Goal: Navigation & Orientation: Find specific page/section

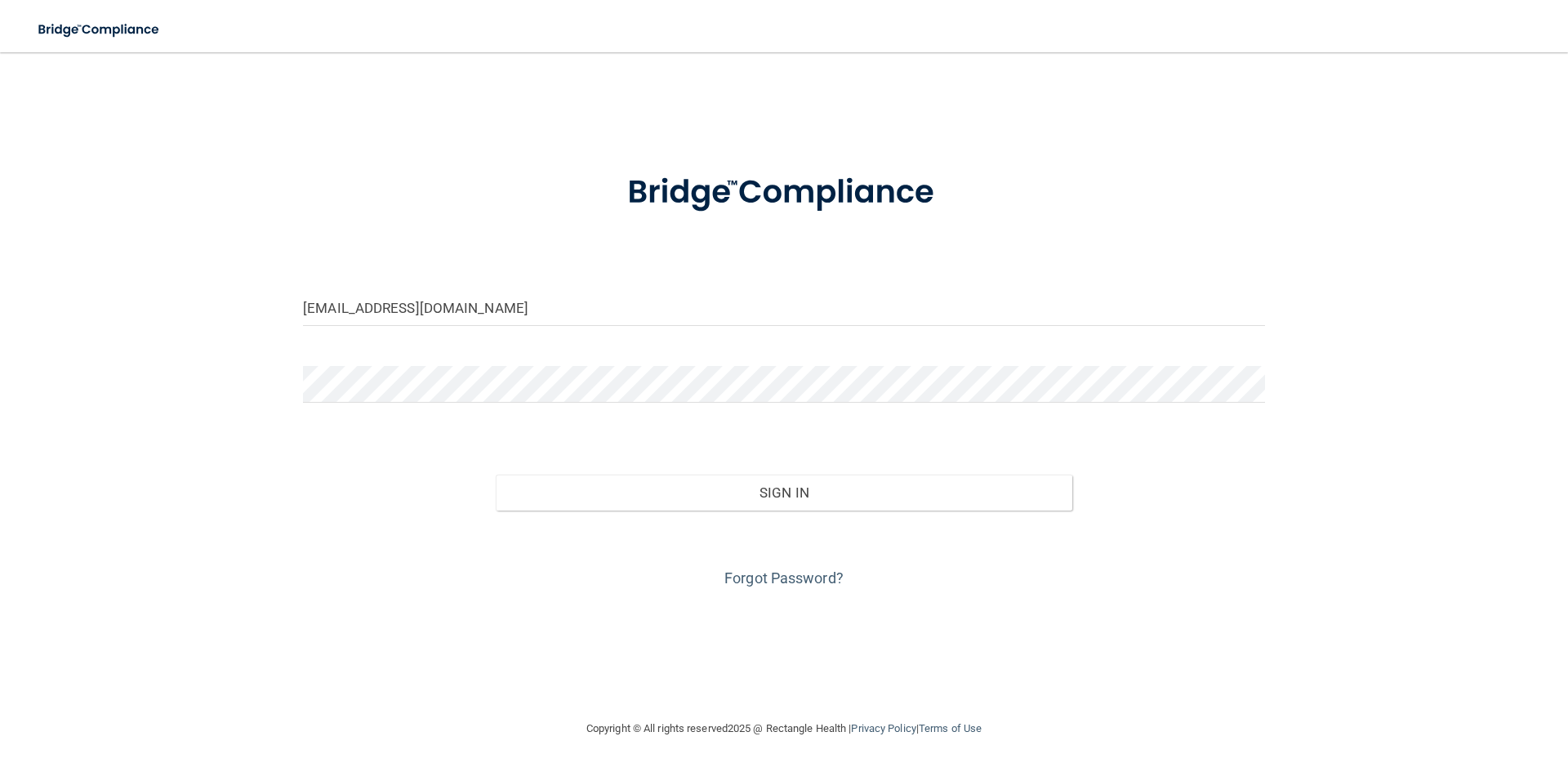
type input "[EMAIL_ADDRESS][DOMAIN_NAME]"
click at [372, 360] on form "[EMAIL_ADDRESS][DOMAIN_NAME] Invalid email/password. You don't have permission …" at bounding box center [784, 371] width 963 height 441
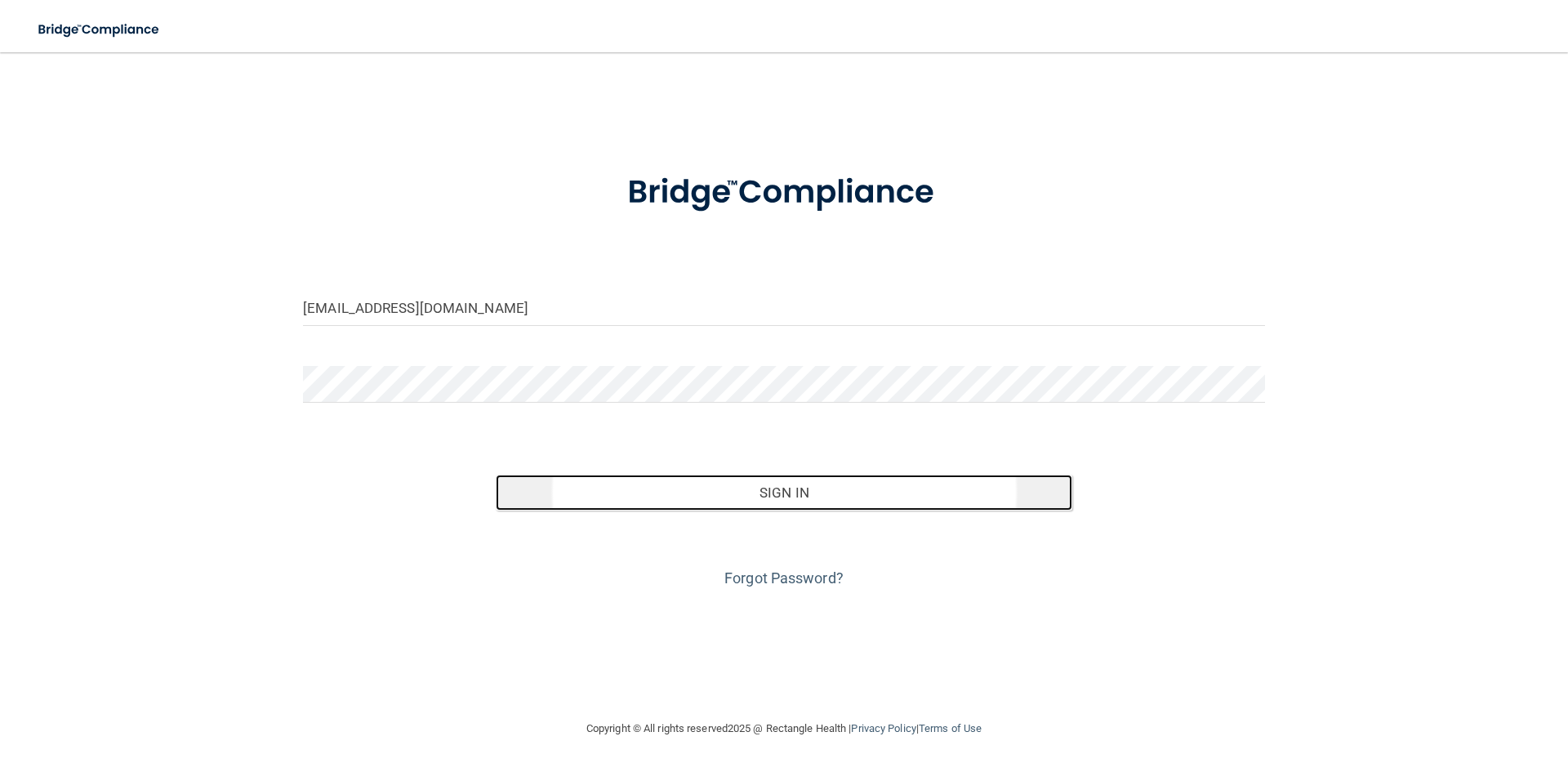
click at [791, 486] on button "Sign In" at bounding box center [785, 493] width 578 height 36
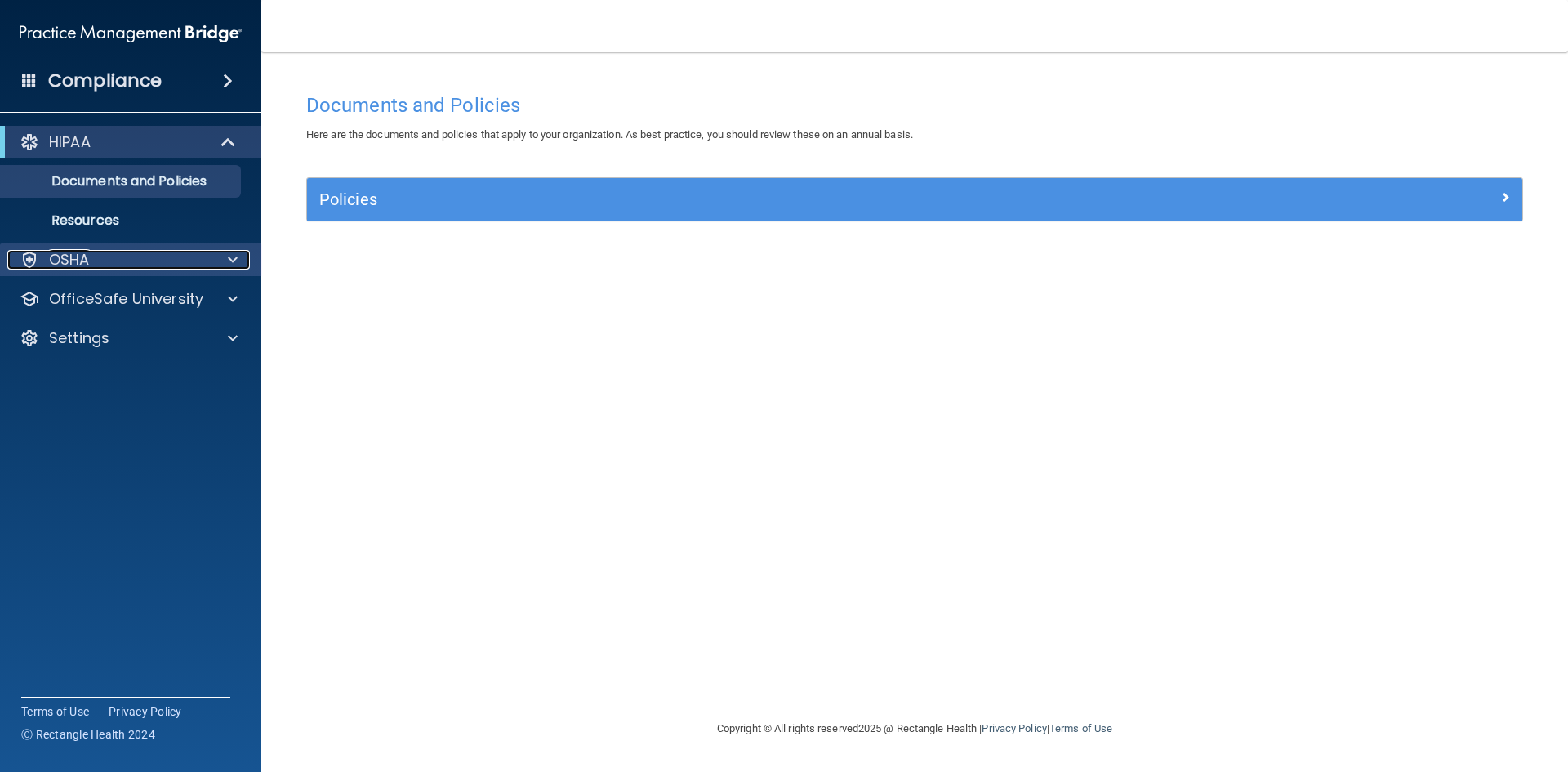
click at [231, 260] on span at bounding box center [233, 260] width 10 height 20
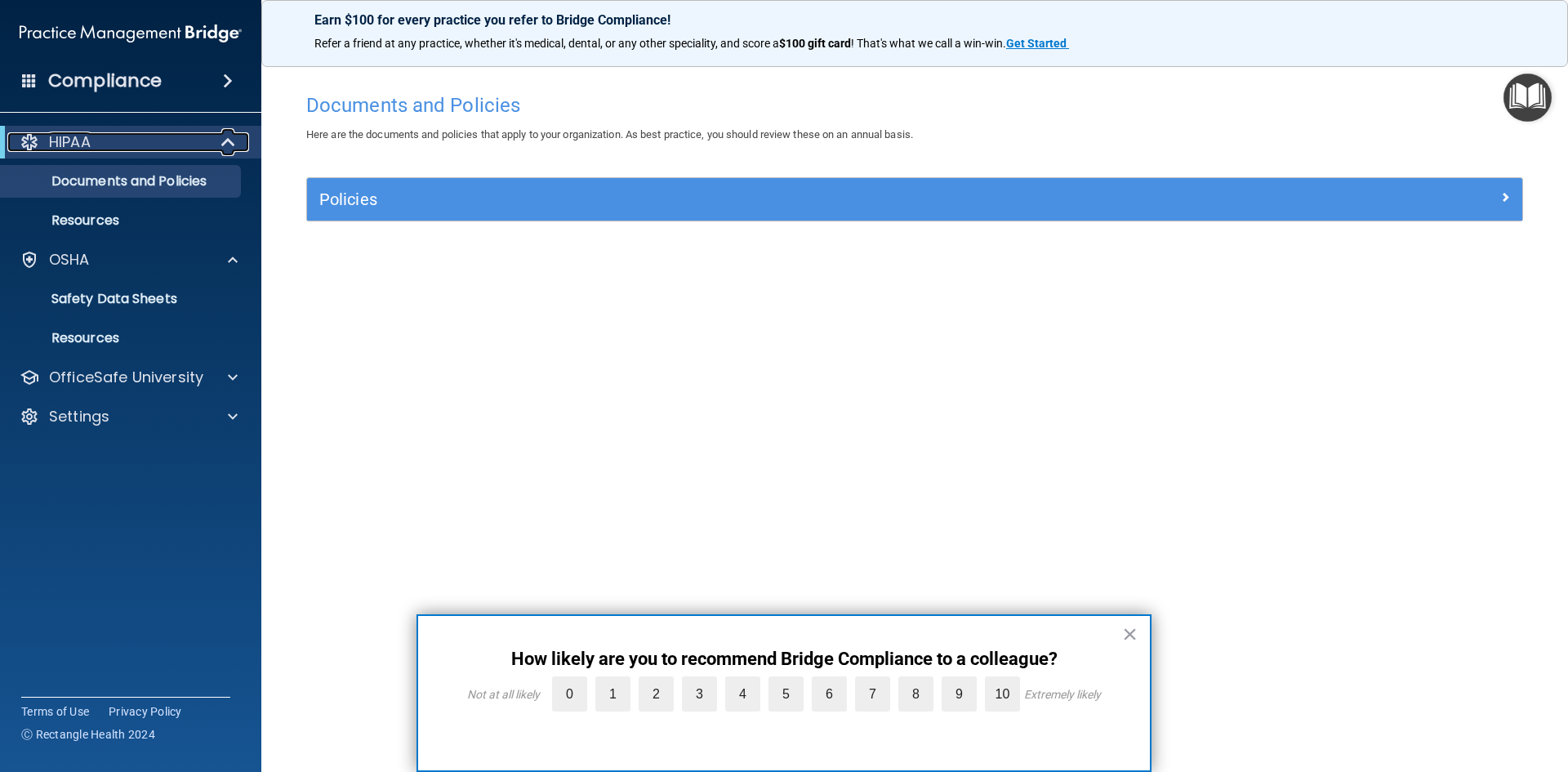
click at [227, 140] on span at bounding box center [230, 142] width 14 height 20
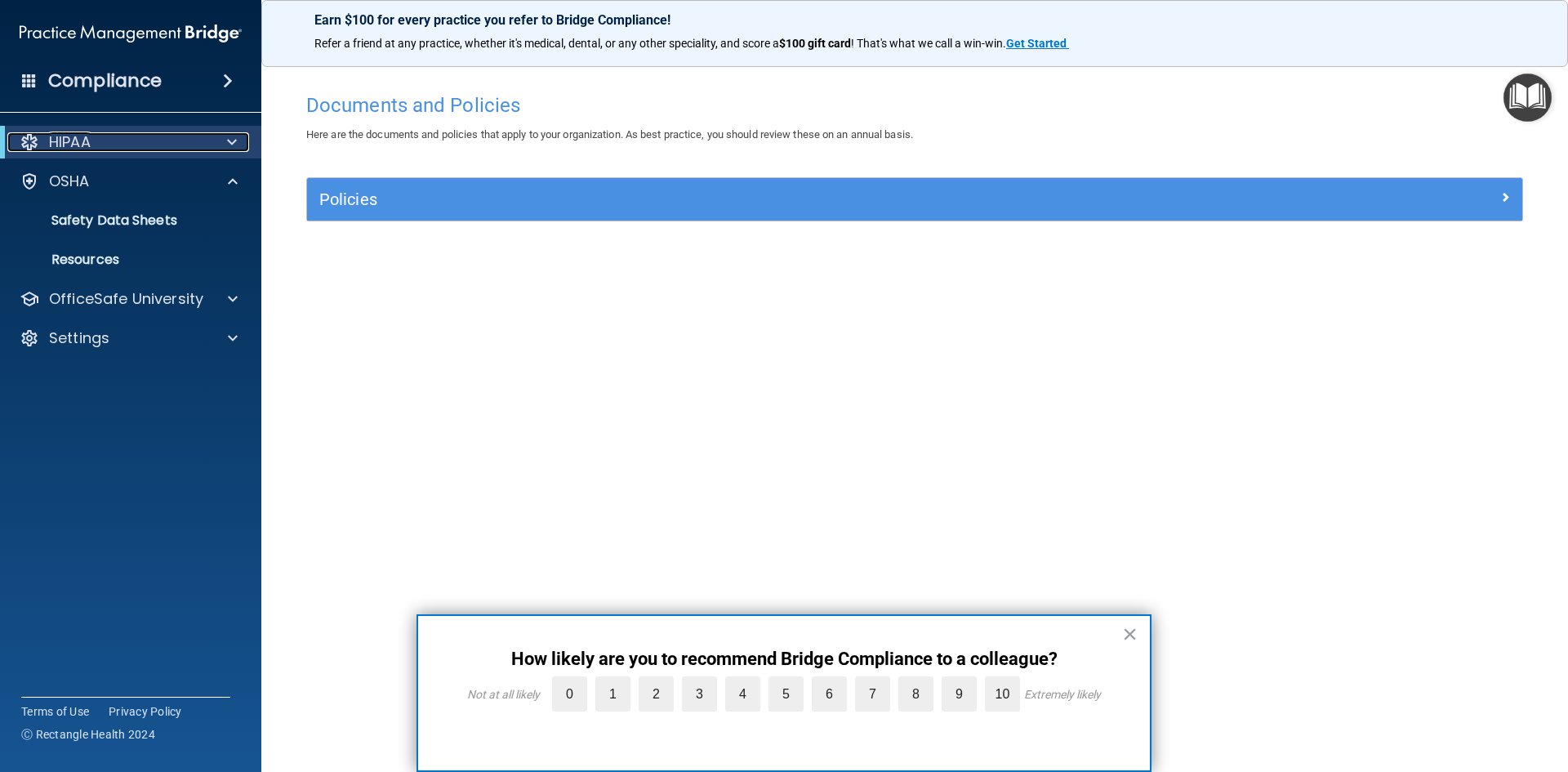
click at [227, 140] on span at bounding box center [232, 142] width 10 height 20
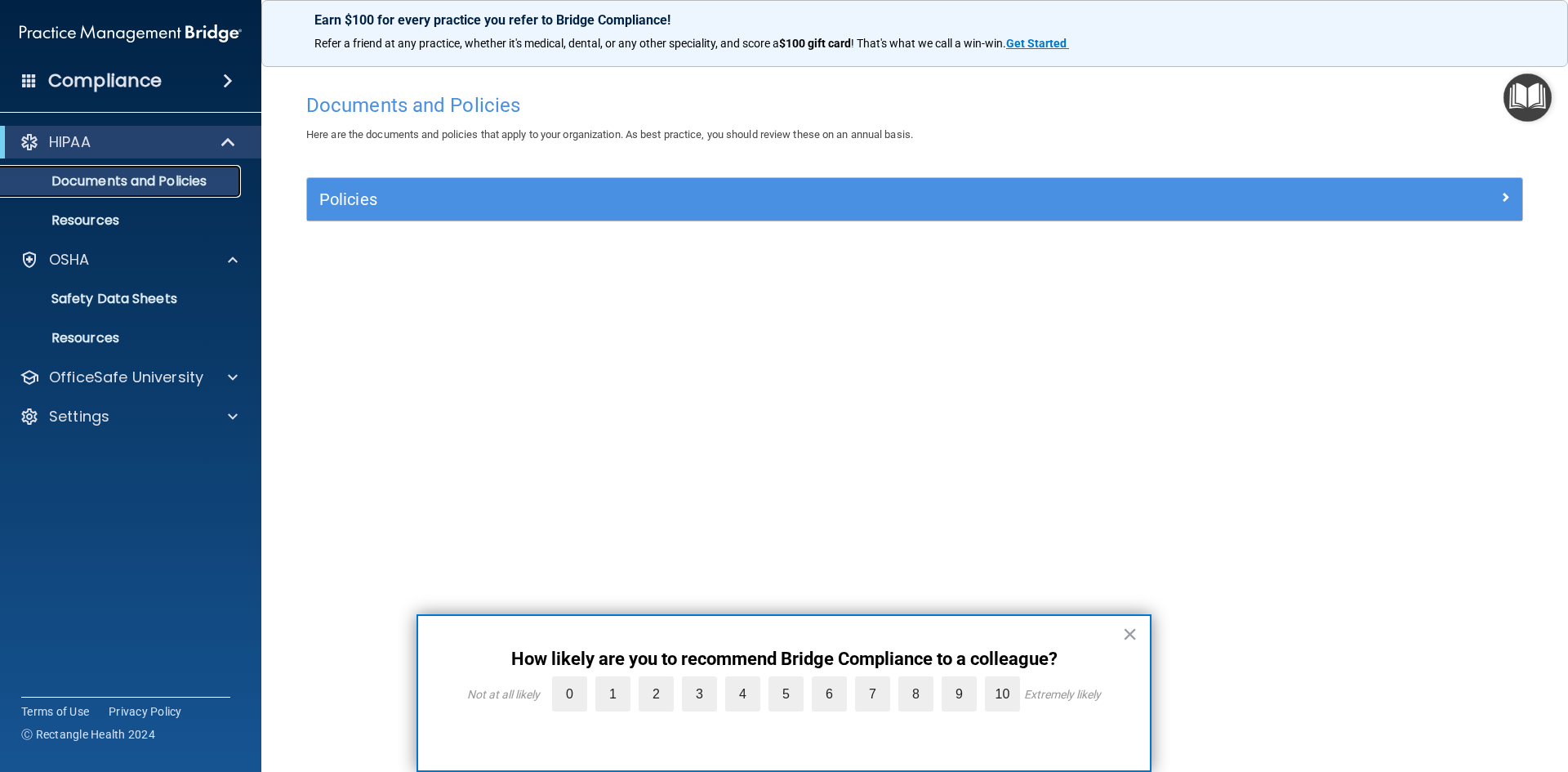
click at [146, 177] on p "Documents and Policies" at bounding box center [122, 181] width 223 height 16
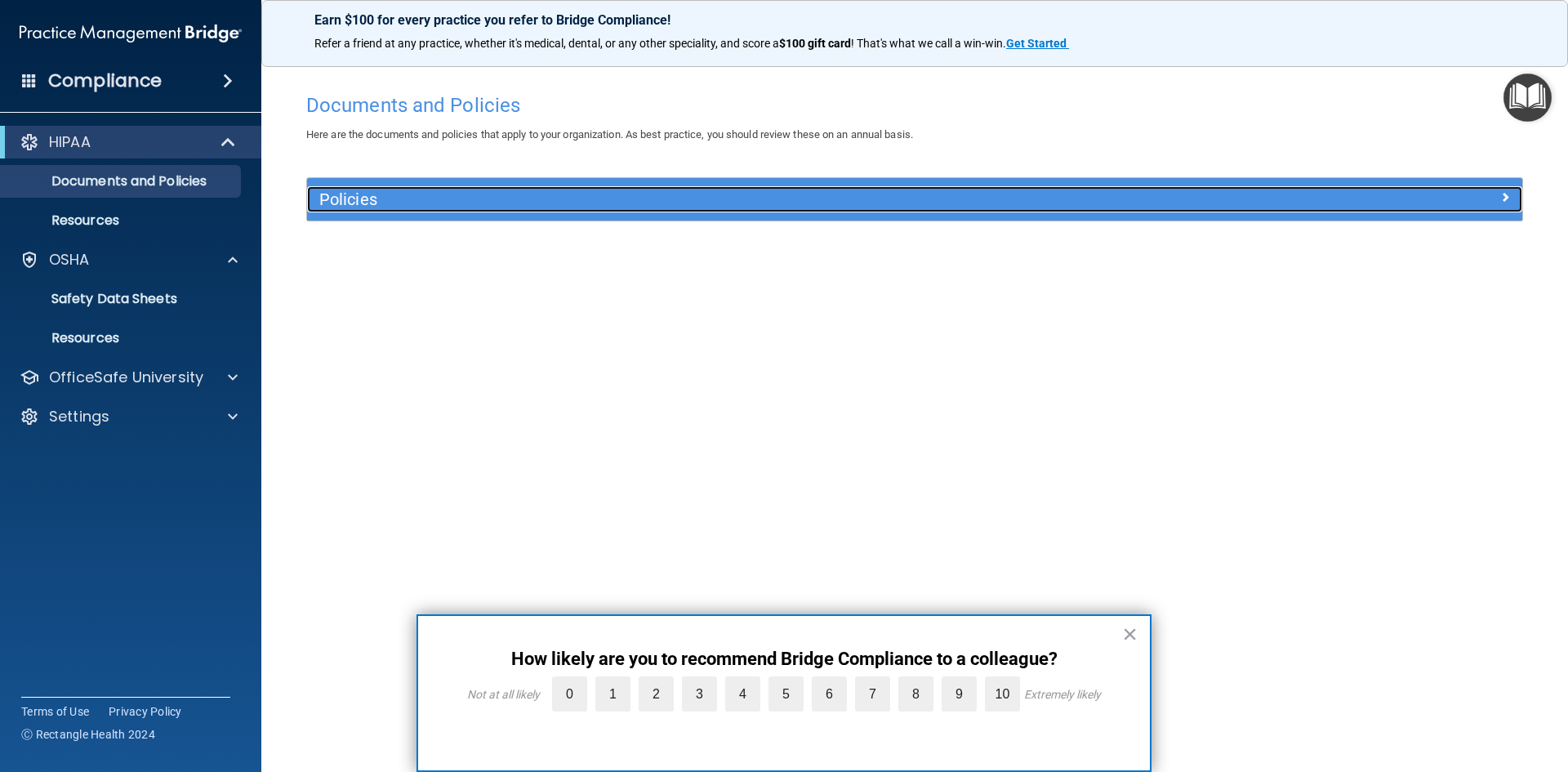
click at [1508, 196] on span at bounding box center [1505, 197] width 10 height 20
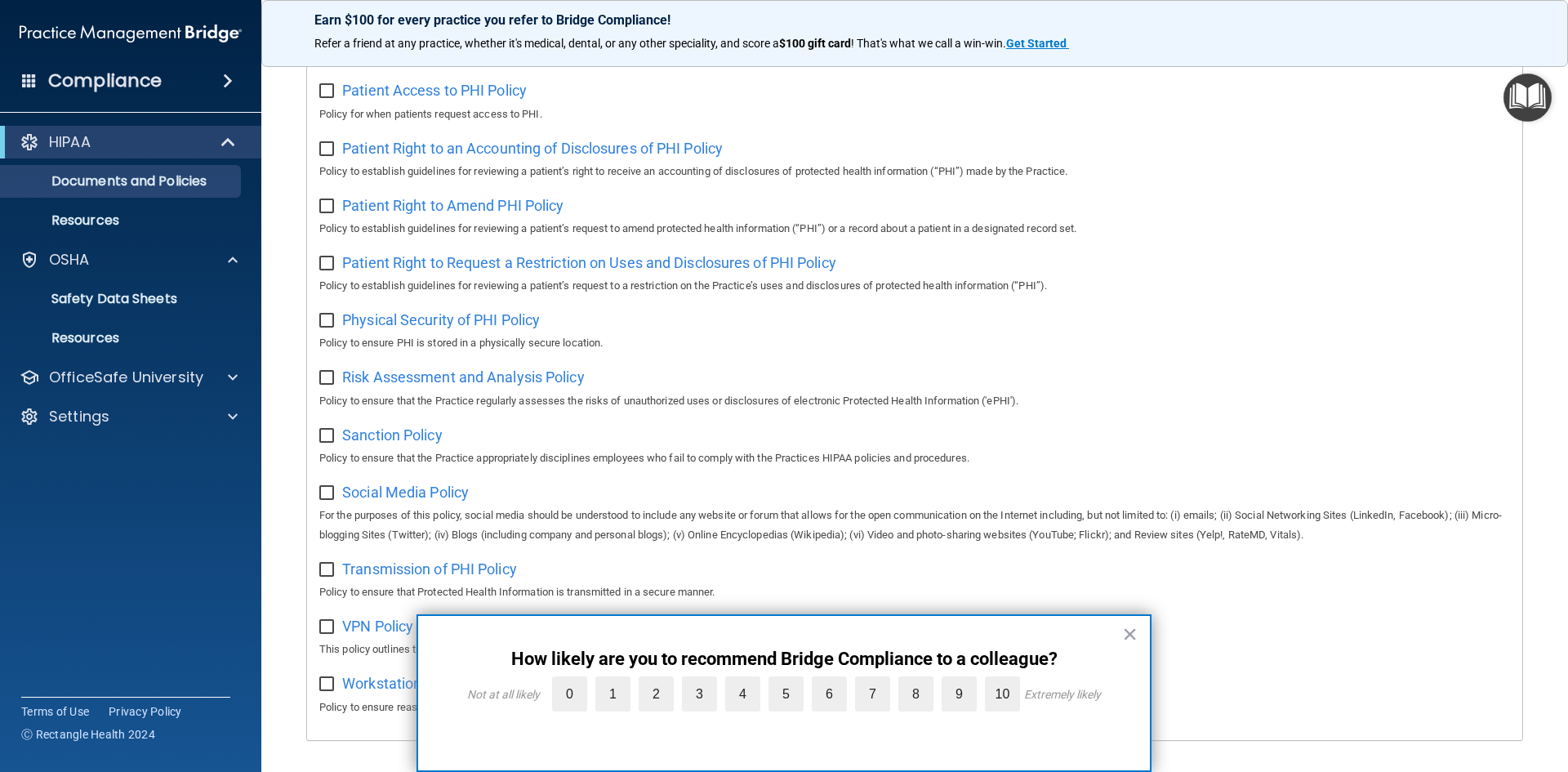
scroll to position [867, 0]
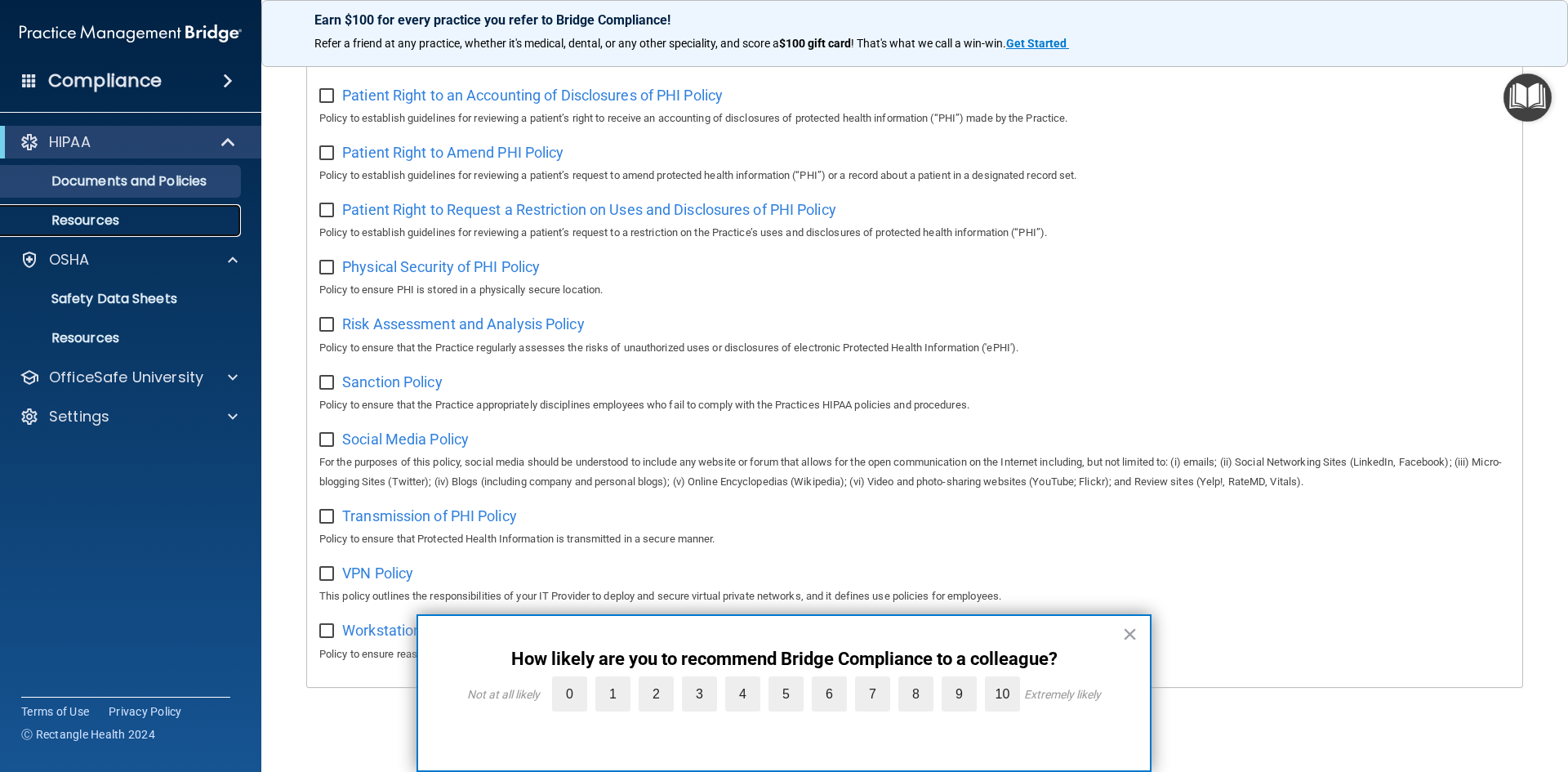
click at [115, 224] on p "Resources" at bounding box center [122, 221] width 223 height 16
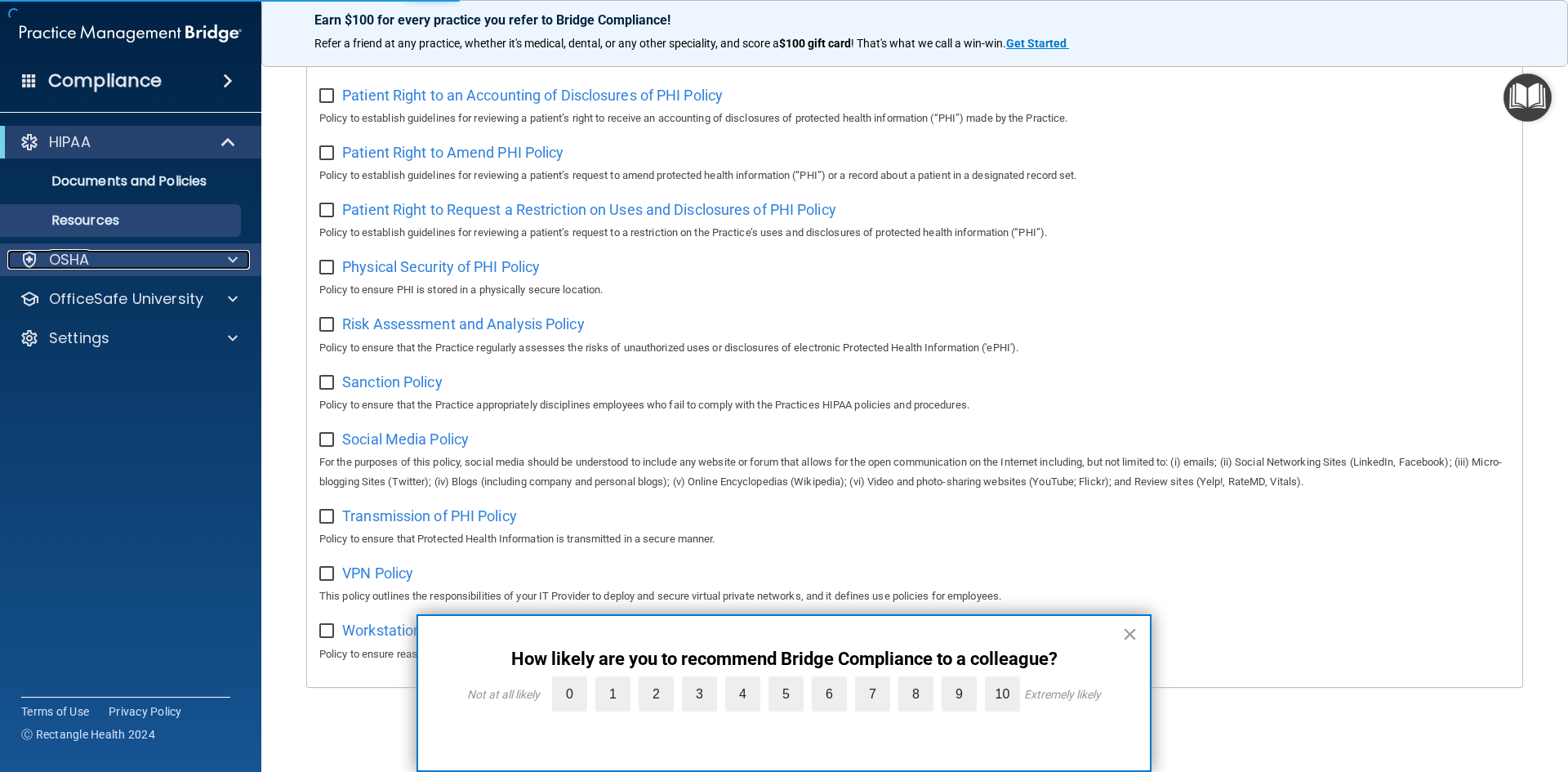
click at [224, 263] on div at bounding box center [230, 260] width 41 height 20
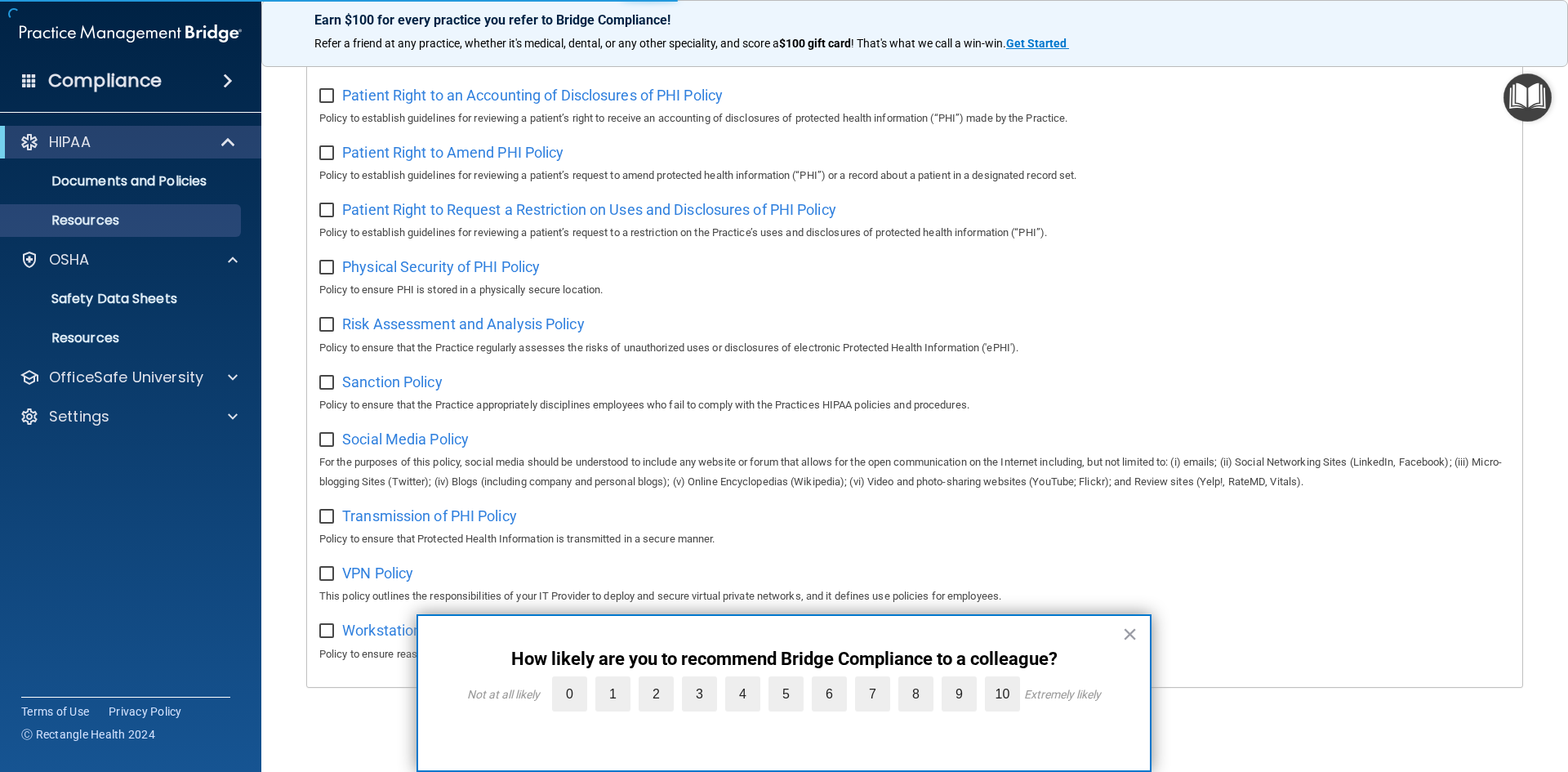
click at [226, 80] on span at bounding box center [228, 81] width 10 height 20
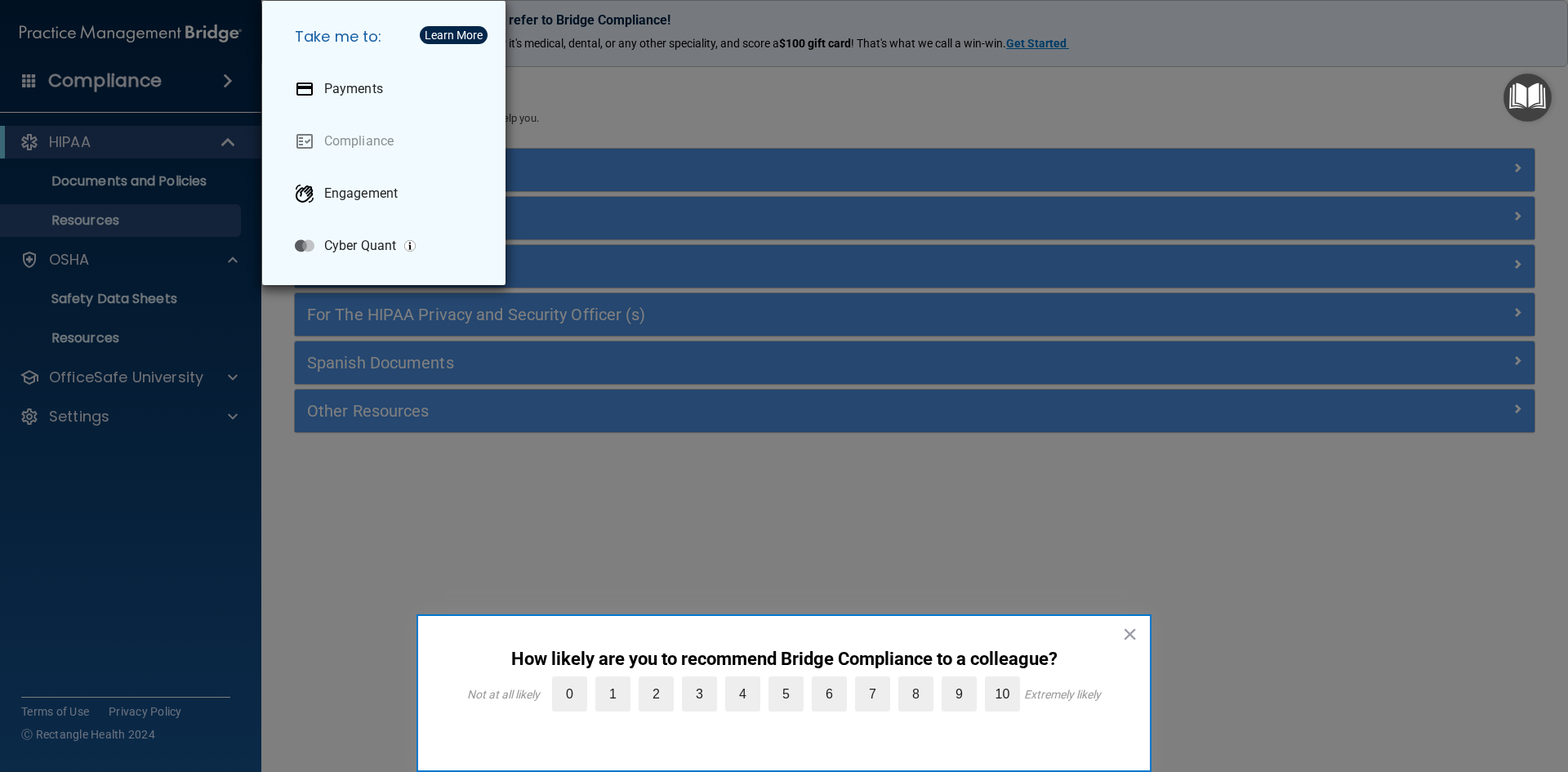
click at [202, 86] on div "Take me to: Payments Compliance Engagement Cyber Quant" at bounding box center [784, 386] width 1568 height 772
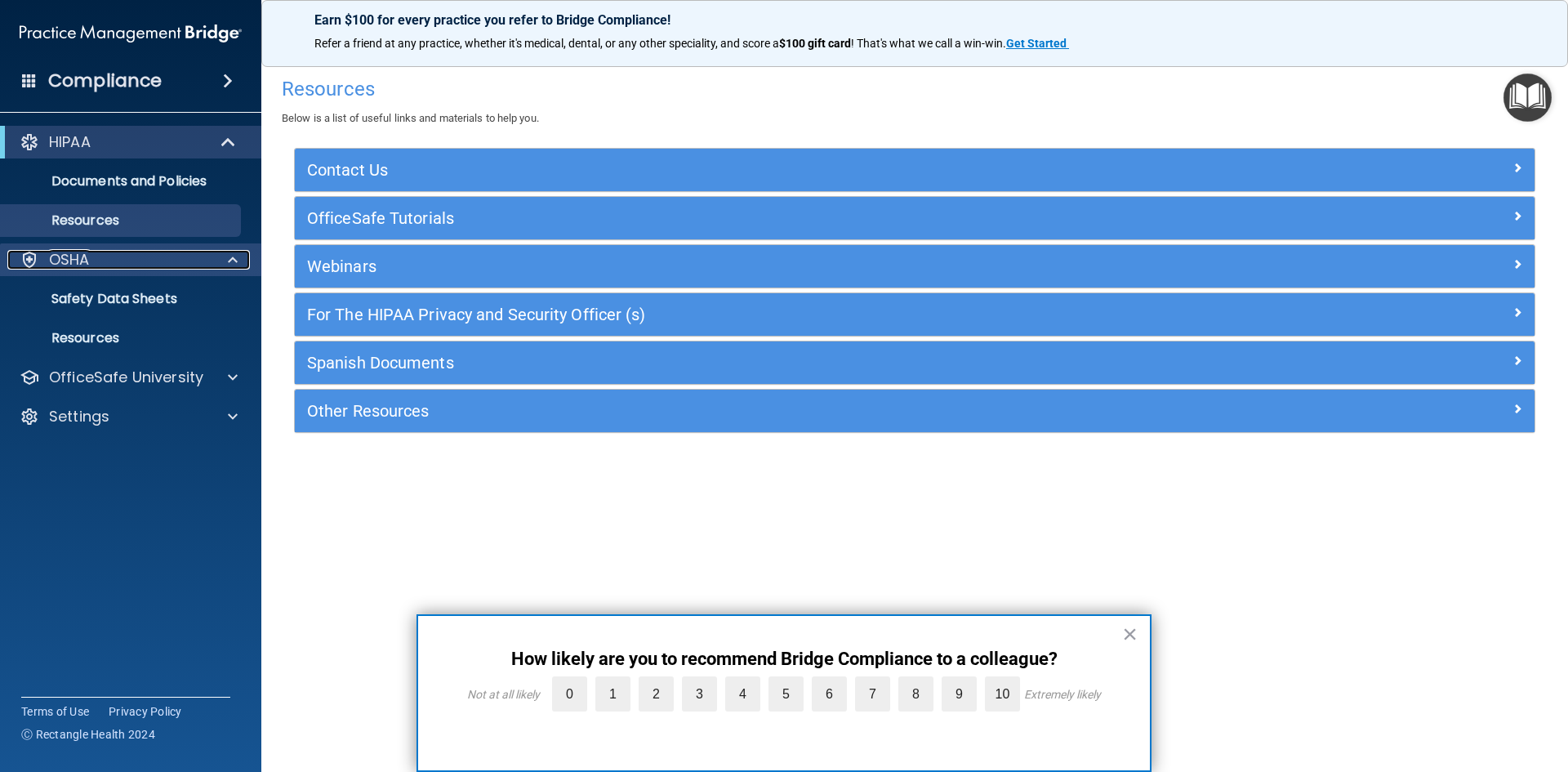
click at [234, 265] on span at bounding box center [233, 260] width 10 height 20
click at [230, 260] on span at bounding box center [233, 260] width 10 height 20
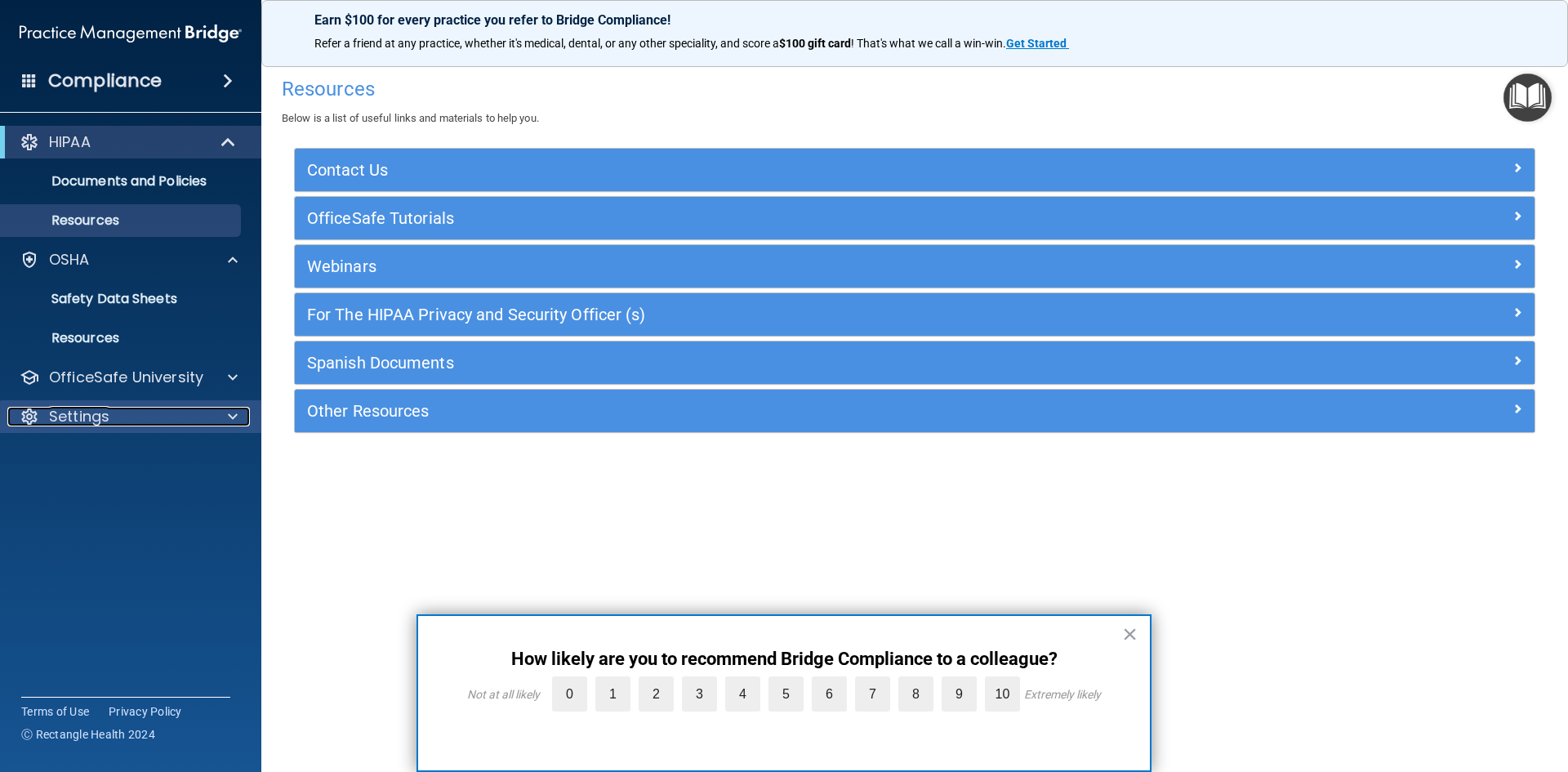
click at [230, 414] on span at bounding box center [233, 416] width 10 height 20
click at [230, 416] on span at bounding box center [233, 416] width 10 height 20
click at [223, 77] on span at bounding box center [228, 81] width 10 height 20
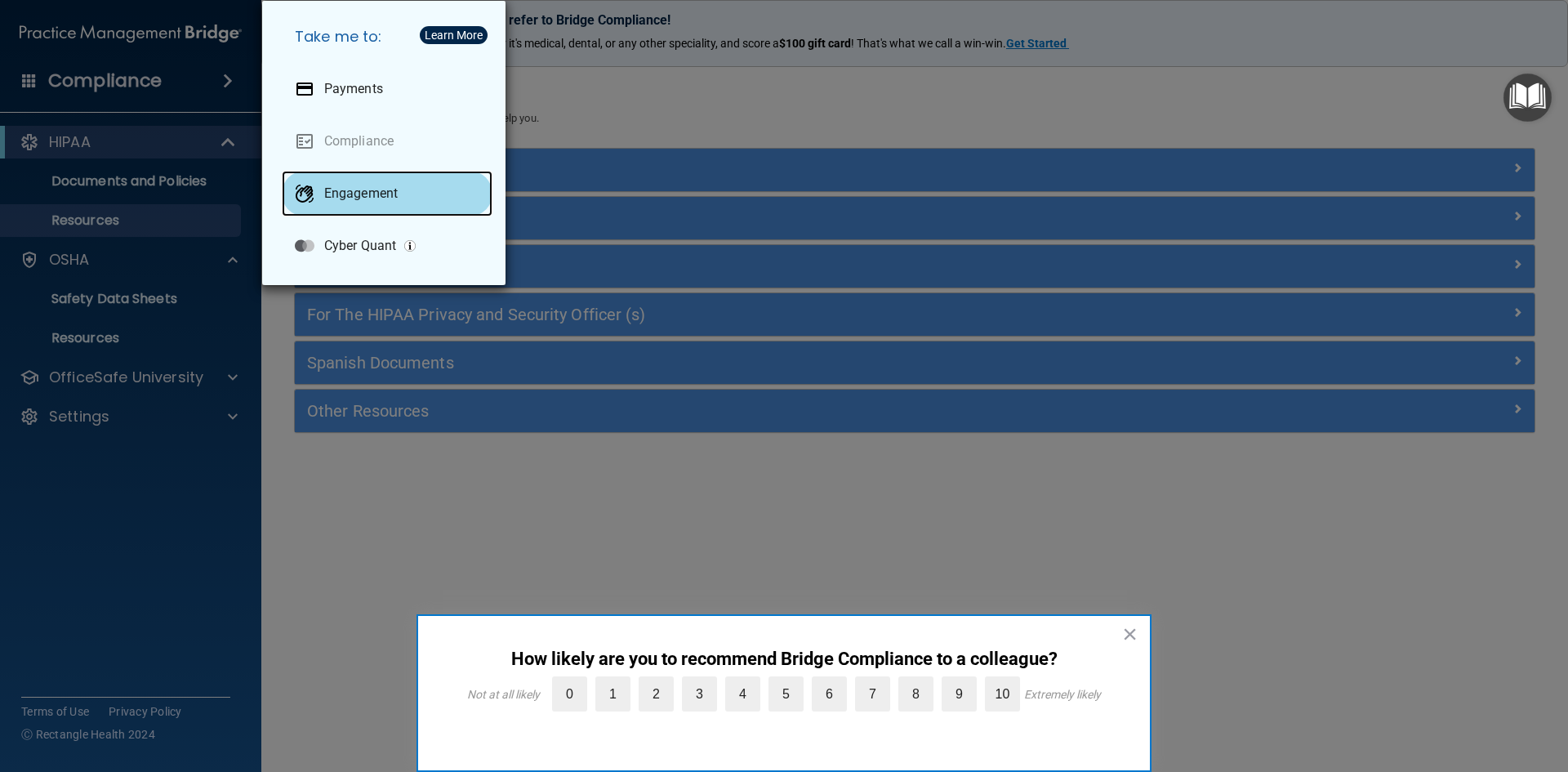
click at [364, 190] on p "Engagement" at bounding box center [360, 193] width 73 height 16
drag, startPoint x: 734, startPoint y: 57, endPoint x: 744, endPoint y: 53, distance: 10.8
click at [736, 57] on div "Take me to: Payments Compliance Engagement Cyber Quant" at bounding box center [784, 386] width 1568 height 772
